Goal: Task Accomplishment & Management: Manage account settings

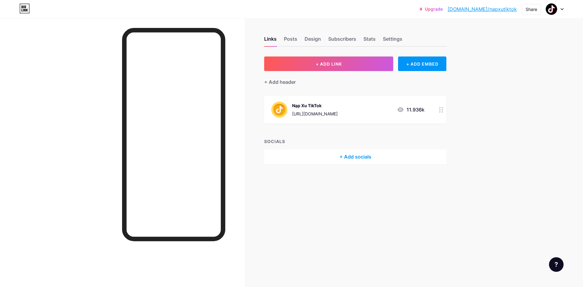
click at [440, 109] on icon at bounding box center [441, 110] width 4 height 6
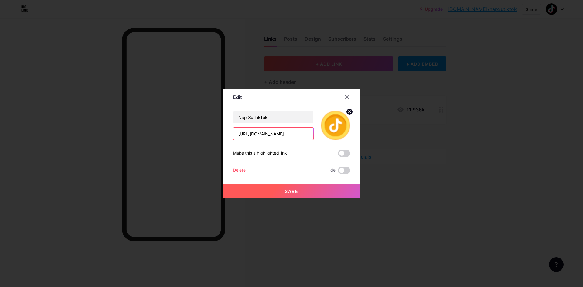
drag, startPoint x: 302, startPoint y: 136, endPoint x: 112, endPoint y: 148, distance: 190.1
click at [86, 144] on div "Edit Content YouTube Play YouTube video without leaving your page. ADD Vimeo Pl…" at bounding box center [291, 143] width 583 height 287
paste input "[DOMAIN_NAME][MEDICAL_DATA]"
type input "[URL][DOMAIN_NAME]"
click at [269, 194] on button "Save" at bounding box center [291, 191] width 137 height 15
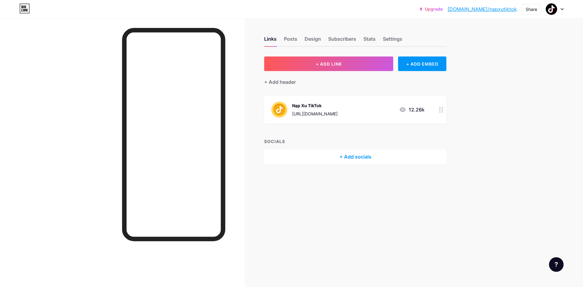
click at [508, 10] on link "[DOMAIN_NAME]/napxutiktok" at bounding box center [481, 8] width 69 height 7
click at [441, 110] on icon at bounding box center [441, 110] width 4 height 6
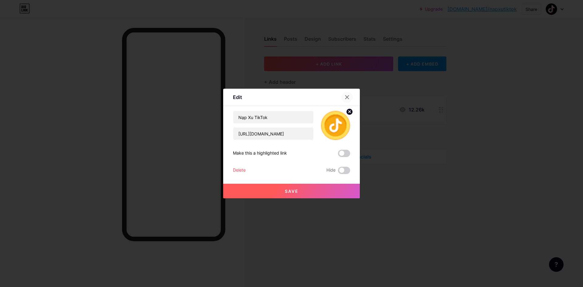
click at [348, 96] on icon at bounding box center [346, 97] width 3 height 3
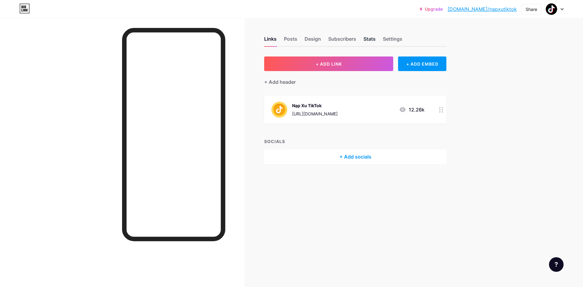
click at [366, 36] on div "Stats" at bounding box center [369, 40] width 12 height 11
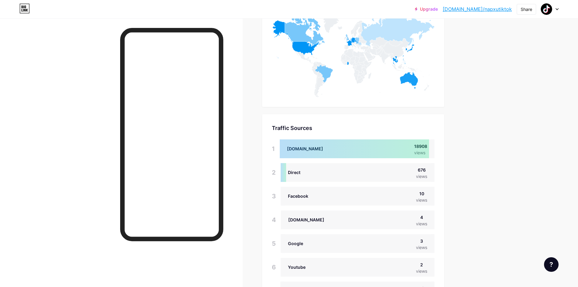
scroll to position [387, 0]
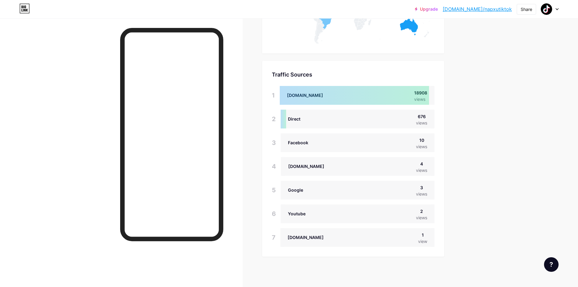
click at [355, 99] on div at bounding box center [354, 95] width 149 height 19
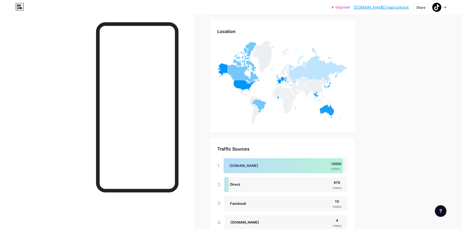
scroll to position [266, 0]
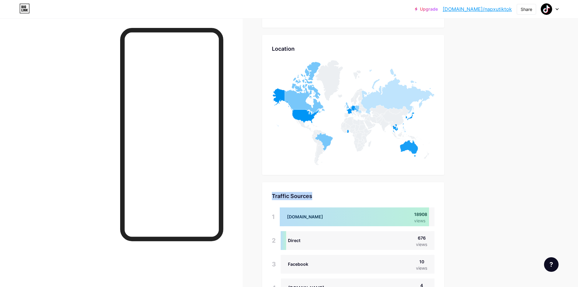
drag, startPoint x: 318, startPoint y: 196, endPoint x: 265, endPoint y: 198, distance: 52.8
click at [265, 198] on div "Traffic Sources Traffic Sources 1 [DOMAIN_NAME] 18908 views 2 Direct 676 views …" at bounding box center [353, 280] width 182 height 196
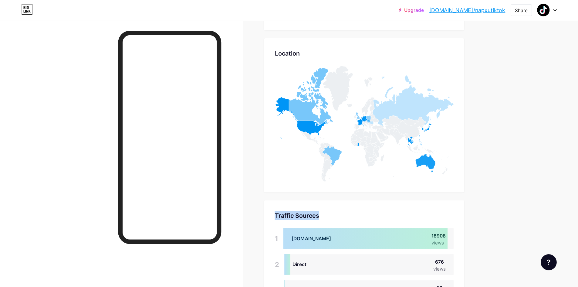
scroll to position [287, 578]
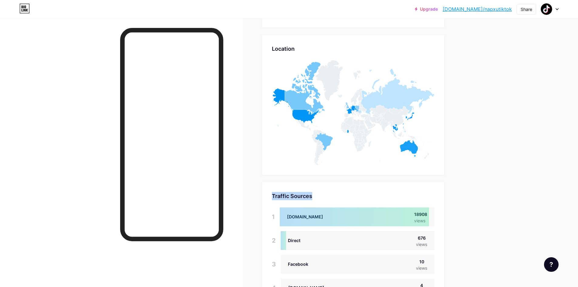
click at [320, 197] on div "Traffic Sources" at bounding box center [353, 196] width 163 height 8
drag, startPoint x: 320, startPoint y: 195, endPoint x: 274, endPoint y: 196, distance: 45.5
click at [274, 196] on div "Traffic Sources" at bounding box center [353, 196] width 163 height 8
copy div "Traffic Sources"
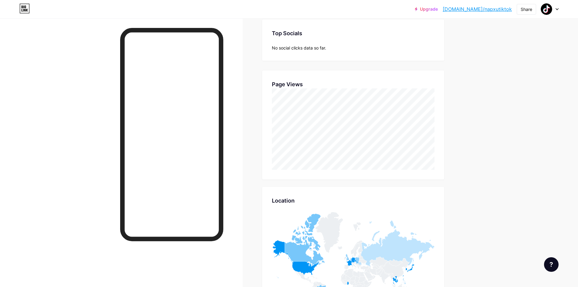
scroll to position [0, 0]
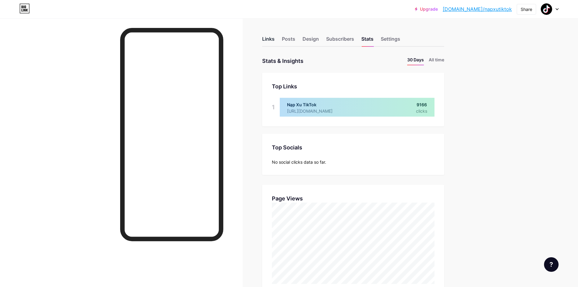
click at [265, 38] on div "Links" at bounding box center [268, 40] width 12 height 11
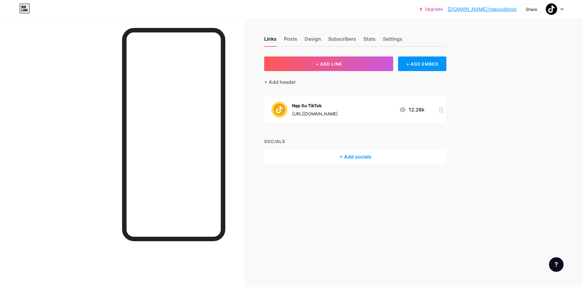
click at [440, 109] on circle at bounding box center [440, 110] width 2 height 2
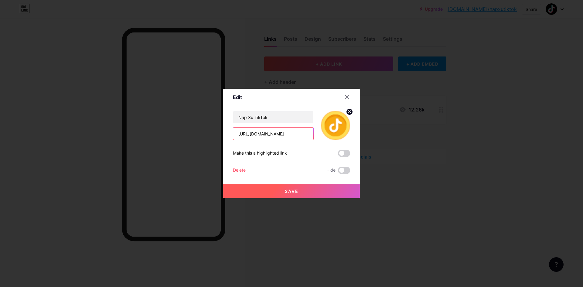
drag, startPoint x: 303, startPoint y: 135, endPoint x: 89, endPoint y: 138, distance: 214.9
click at [87, 137] on div "Edit Content YouTube Play YouTube video without leaving your page. ADD Vimeo Pl…" at bounding box center [291, 143] width 583 height 287
paste input "[DOMAIN_NAME]"
type input "[URL][DOMAIN_NAME]"
click at [251, 188] on button "Save" at bounding box center [291, 191] width 137 height 15
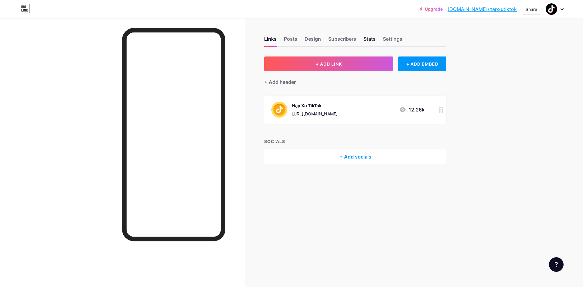
click at [364, 38] on div "Stats" at bounding box center [369, 40] width 12 height 11
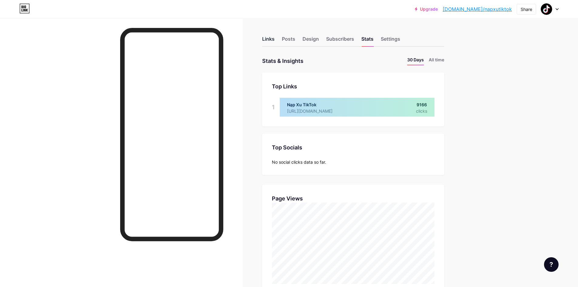
click at [272, 40] on div "Links" at bounding box center [268, 40] width 12 height 11
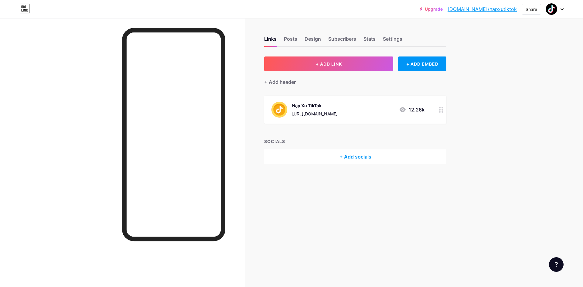
click at [444, 111] on div at bounding box center [441, 110] width 10 height 28
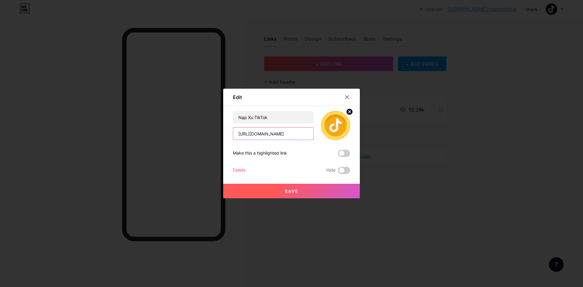
drag, startPoint x: 303, startPoint y: 130, endPoint x: 154, endPoint y: 139, distance: 148.9
click at [149, 140] on div "Edit Content YouTube Play YouTube video without leaving your page. ADD Vimeo Pl…" at bounding box center [291, 143] width 583 height 287
paste input "[DOMAIN_NAME][MEDICAL_DATA]"
type input "[URL][DOMAIN_NAME]"
click at [276, 193] on button "Save" at bounding box center [291, 191] width 137 height 15
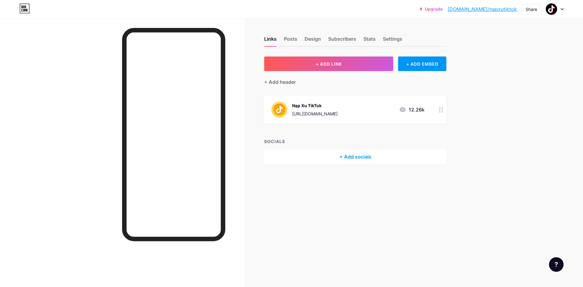
click at [267, 215] on div "Links Posts Design Subscribers Stats Settings + ADD LINK + ADD EMBED + Add head…" at bounding box center [236, 143] width 472 height 287
click at [372, 41] on div "Stats" at bounding box center [369, 40] width 12 height 11
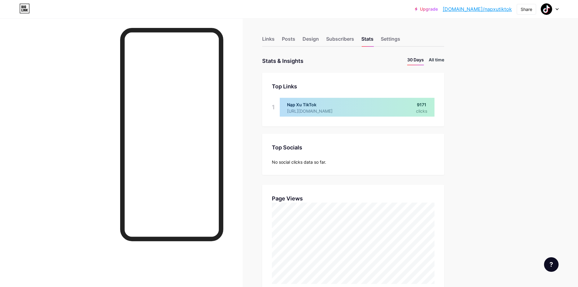
scroll to position [287, 578]
click at [439, 61] on li "All time" at bounding box center [436, 60] width 15 height 9
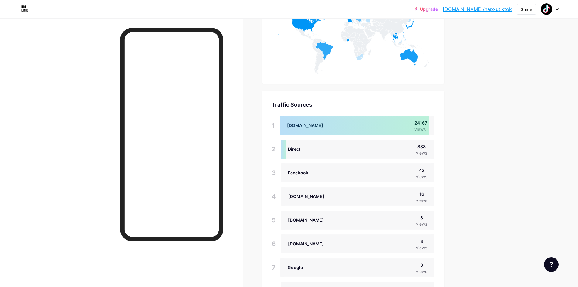
scroll to position [364, 0]
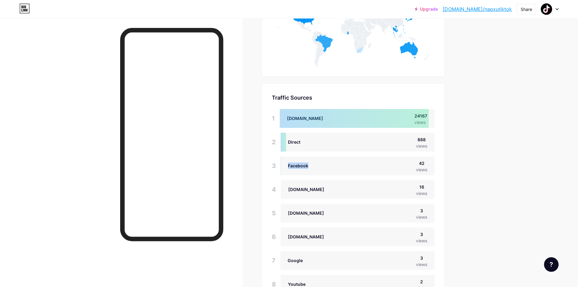
drag, startPoint x: 353, startPoint y: 163, endPoint x: 284, endPoint y: 170, distance: 69.5
click at [284, 170] on div "Facebook 42 views" at bounding box center [358, 165] width 154 height 19
drag, startPoint x: 285, startPoint y: 189, endPoint x: 329, endPoint y: 187, distance: 44.1
click at [329, 187] on div "[DOMAIN_NAME] 16 views" at bounding box center [358, 189] width 154 height 19
click at [330, 187] on div "[DOMAIN_NAME] 16 views" at bounding box center [358, 189] width 154 height 19
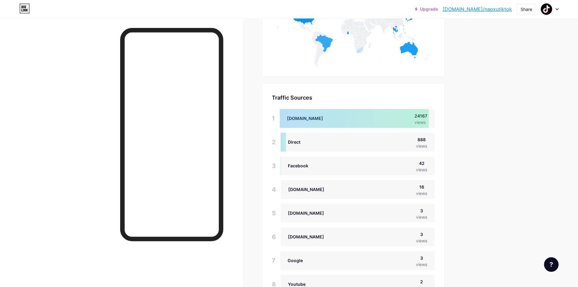
scroll to position [394, 0]
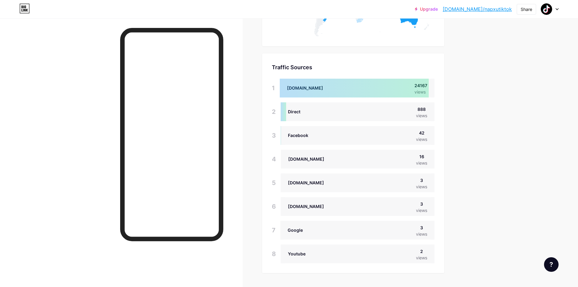
drag, startPoint x: 340, startPoint y: 207, endPoint x: 282, endPoint y: 206, distance: 57.7
click at [282, 206] on div "6 [DOMAIN_NAME] 3 views" at bounding box center [353, 206] width 163 height 19
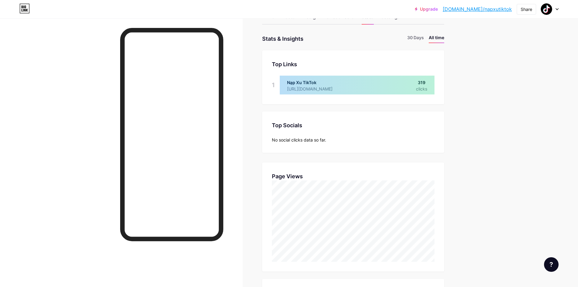
scroll to position [0, 0]
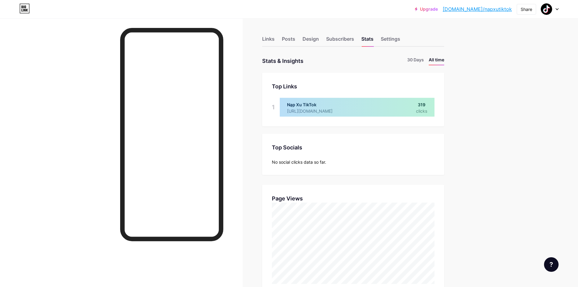
click at [341, 37] on div "Subscribers" at bounding box center [340, 40] width 28 height 11
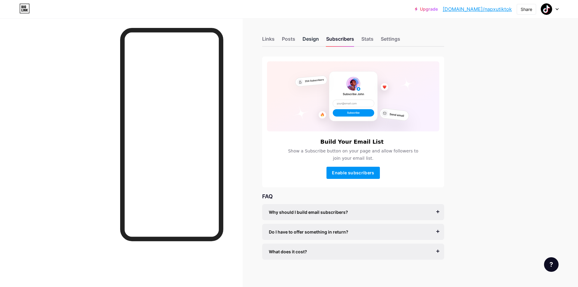
click at [314, 37] on div "Design" at bounding box center [311, 40] width 16 height 11
click at [291, 36] on div "Posts" at bounding box center [288, 40] width 13 height 11
click at [273, 38] on div "Links" at bounding box center [268, 40] width 12 height 11
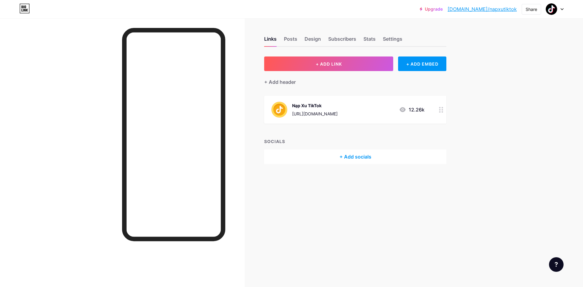
click at [337, 208] on div "Links Posts Design Subscribers Stats Settings + ADD LINK + ADD EMBED + Add head…" at bounding box center [236, 143] width 472 height 287
drag, startPoint x: 383, startPoint y: 35, endPoint x: 371, endPoint y: 37, distance: 11.7
click at [382, 35] on div "Links Posts Design Subscribers Stats Settings" at bounding box center [355, 35] width 182 height 21
click at [371, 37] on div "Stats" at bounding box center [369, 40] width 12 height 11
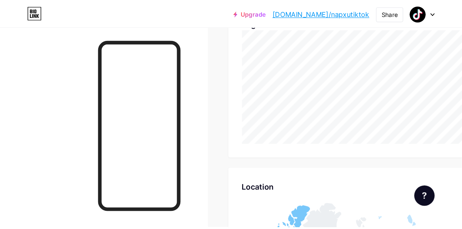
scroll to position [303, 0]
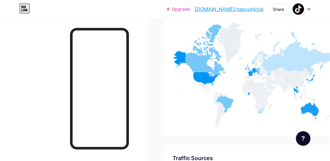
click at [271, 89] on icon at bounding box center [271, 90] width 5 height 3
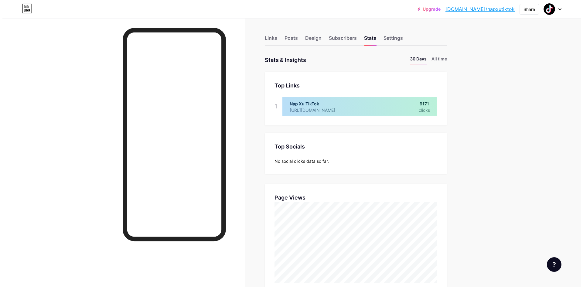
scroll to position [0, 0]
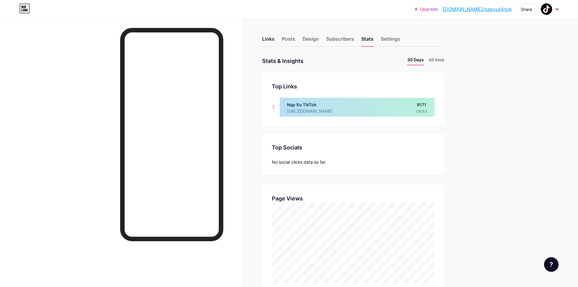
click at [274, 36] on div "Links" at bounding box center [268, 40] width 12 height 11
